Goal: Use online tool/utility: Utilize a website feature to perform a specific function

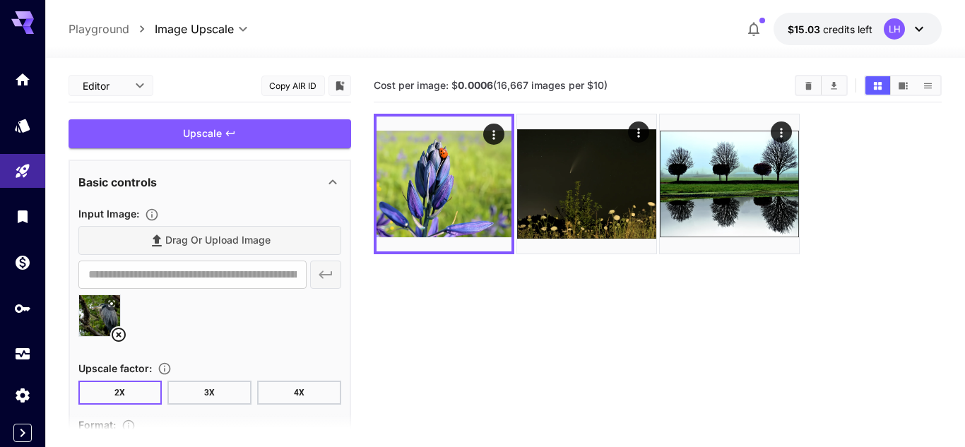
click at [218, 132] on div "Upscale" at bounding box center [210, 133] width 283 height 29
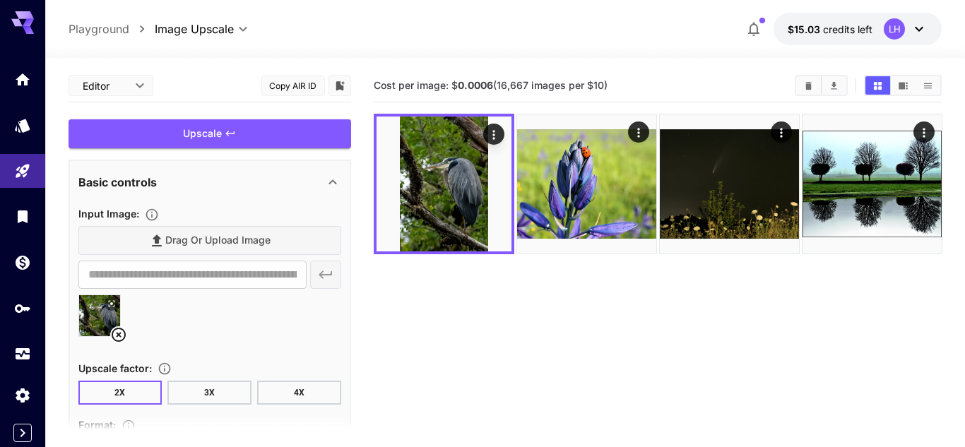
click at [300, 300] on div at bounding box center [209, 322] width 263 height 54
click at [614, 336] on section "Cost per image: $ 0.0006 (16,667 images per $10)" at bounding box center [658, 292] width 569 height 447
click at [198, 133] on div "Upscale" at bounding box center [210, 133] width 283 height 29
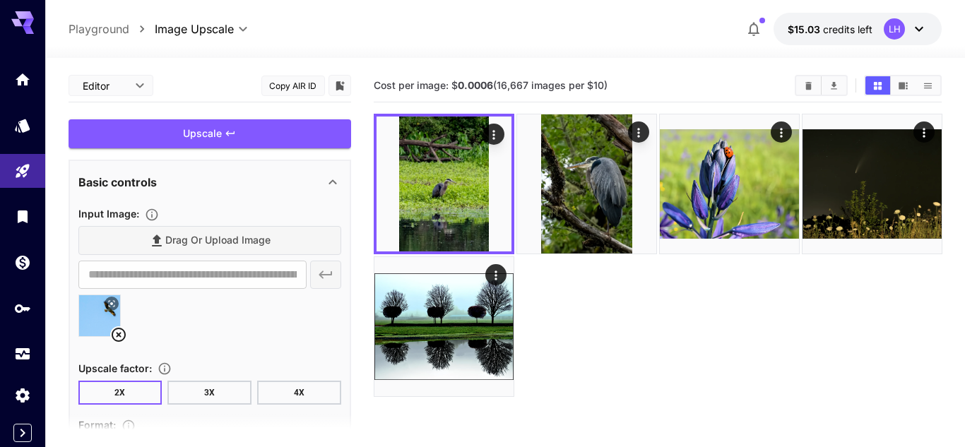
click at [99, 318] on img at bounding box center [99, 315] width 41 height 41
click at [198, 131] on div "Upscale" at bounding box center [210, 133] width 283 height 29
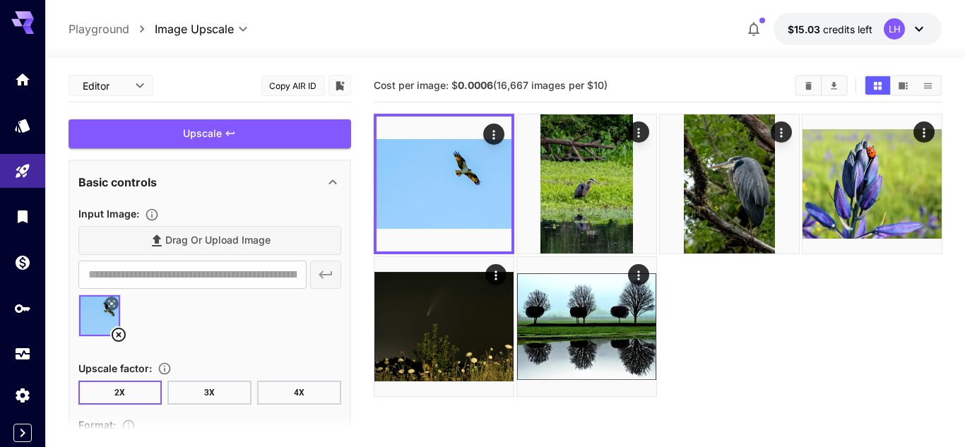
click at [89, 326] on img at bounding box center [99, 315] width 41 height 41
click at [138, 237] on div "Drag or upload image" at bounding box center [209, 240] width 263 height 29
type input "**********"
click at [213, 129] on div "Upscale" at bounding box center [210, 133] width 283 height 29
